Goal: Transaction & Acquisition: Download file/media

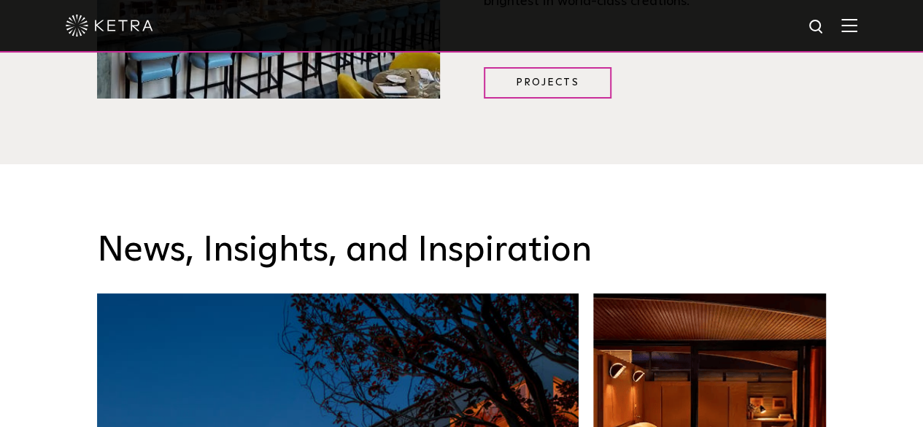
scroll to position [1824, 0]
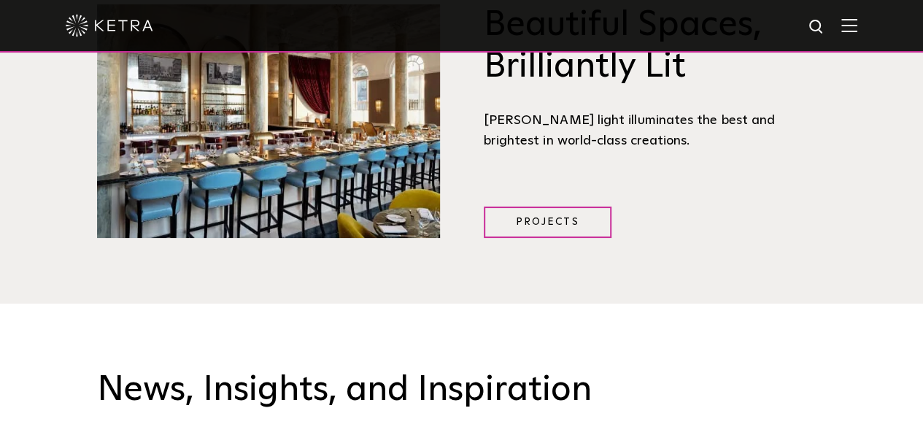
click at [857, 26] on img at bounding box center [849, 25] width 16 height 14
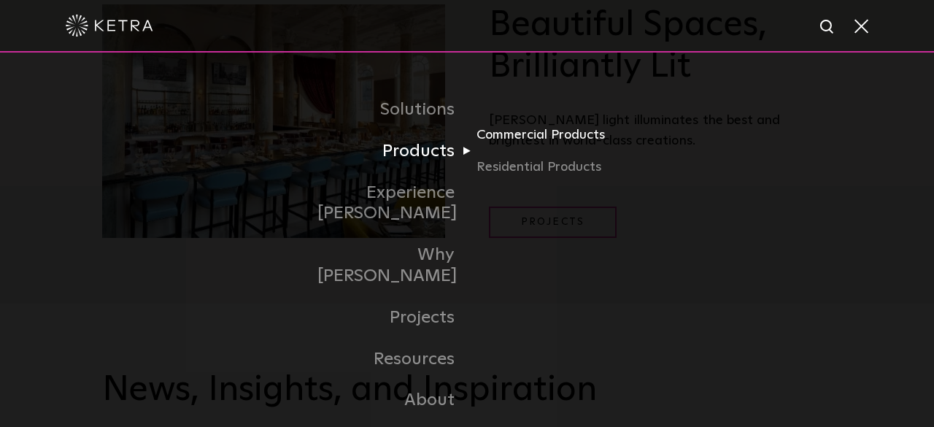
click at [557, 137] on link "Commercial Products" at bounding box center [546, 141] width 140 height 32
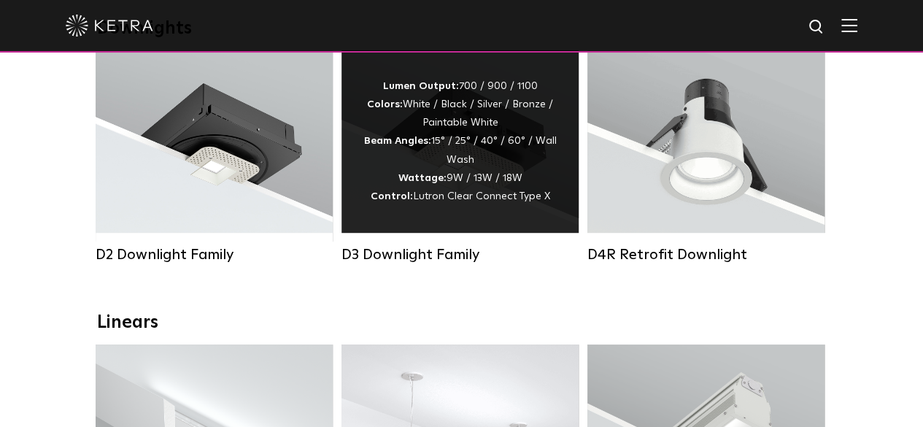
scroll to position [292, 0]
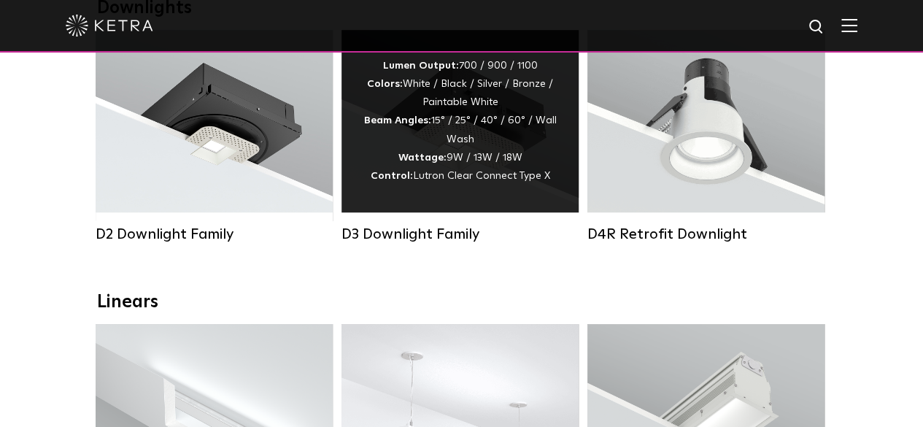
click at [447, 122] on div "Lumen Output: 700 / 900 / 1100 Colors: White / Black / Silver / Bronze / Painta…" at bounding box center [459, 121] width 193 height 128
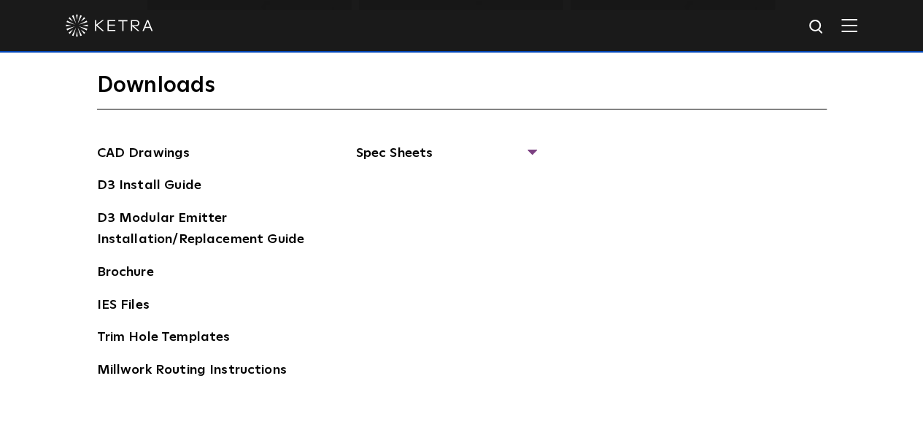
scroll to position [2116, 0]
click at [404, 151] on span "Spec Sheets" at bounding box center [445, 158] width 179 height 32
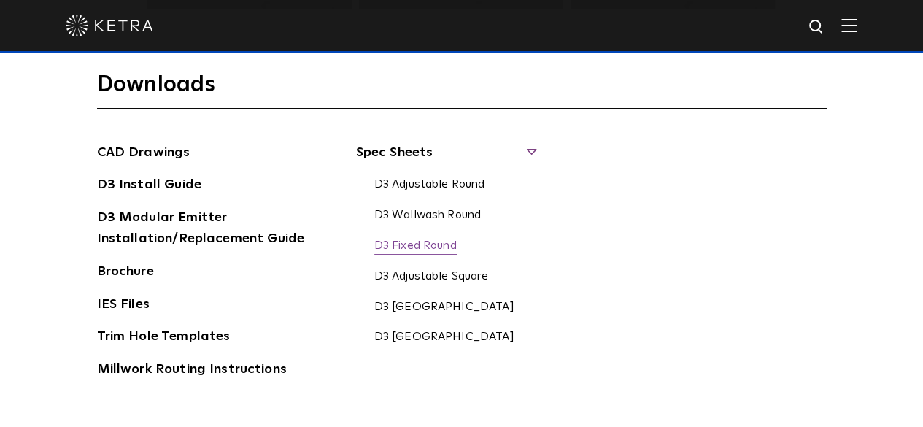
click at [417, 241] on link "D3 Fixed Round" at bounding box center [415, 247] width 82 height 16
